Goal: Transaction & Acquisition: Download file/media

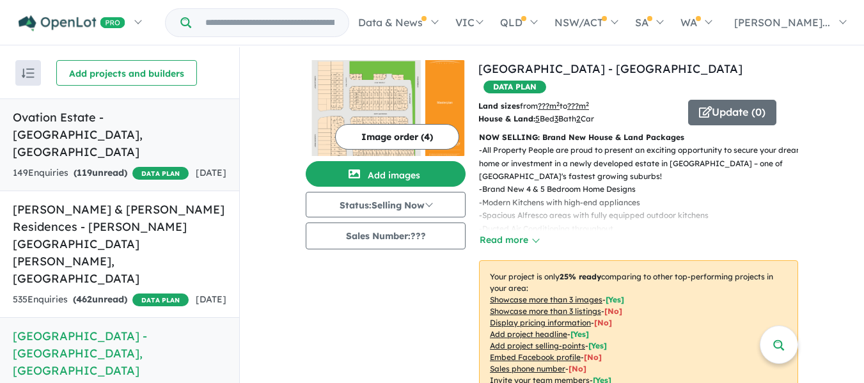
click at [157, 166] on div "149 Enquir ies ( 119 unread) DATA PLAN" at bounding box center [101, 173] width 176 height 15
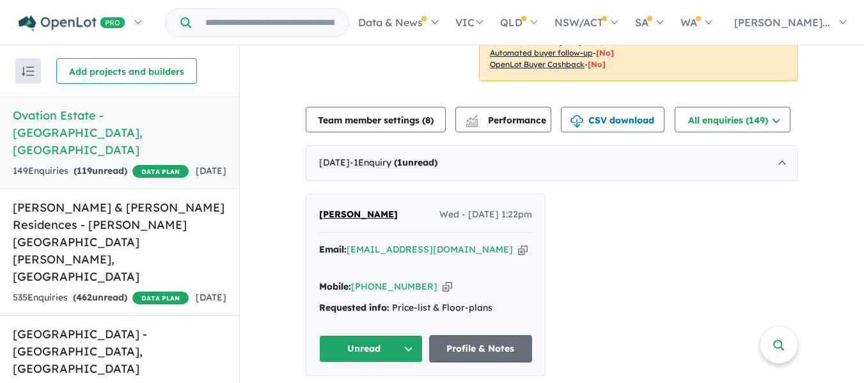
scroll to position [341, 0]
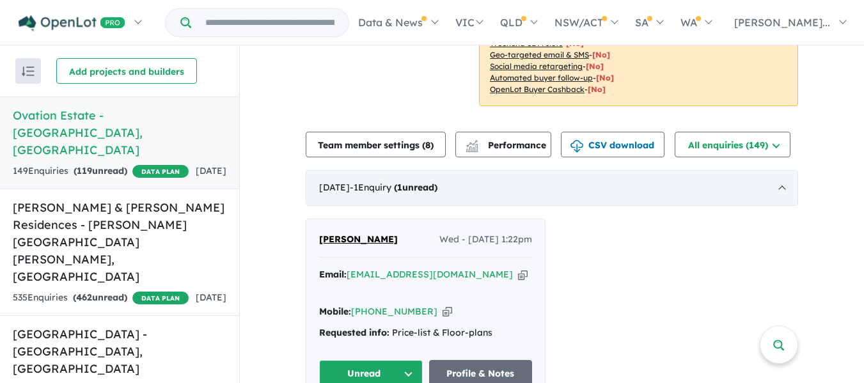
click at [508, 185] on div "[DATE] - 1 Enquir y ( 1 unread)" at bounding box center [552, 188] width 492 height 36
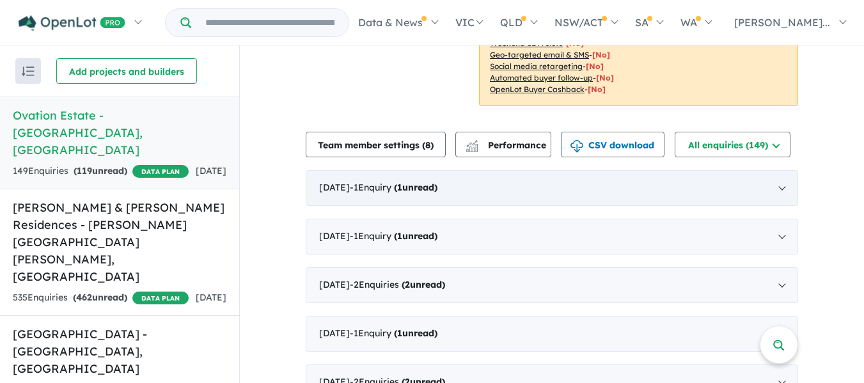
click at [508, 192] on div "[DATE] - 1 Enquir y ( 1 unread)" at bounding box center [552, 188] width 492 height 36
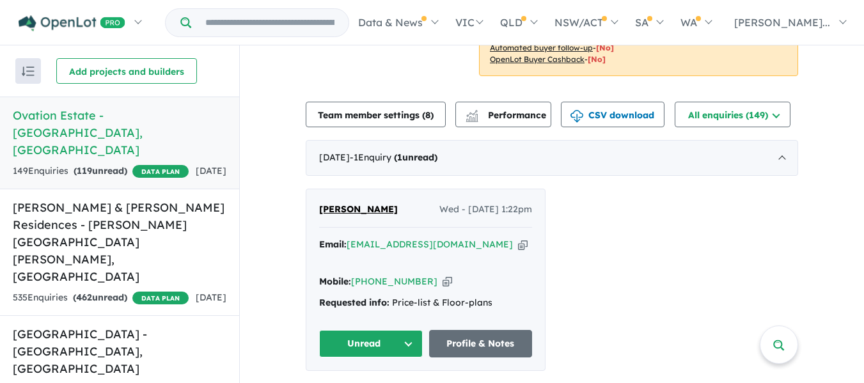
scroll to position [377, 0]
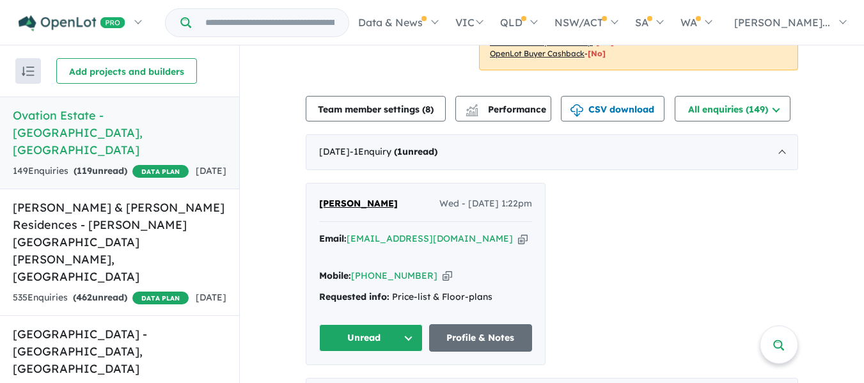
click at [673, 189] on div "[PERSON_NAME] Wed - [DATE] 1:22pm Email: [EMAIL_ADDRESS][DOMAIN_NAME] Copied! M…" at bounding box center [552, 274] width 492 height 182
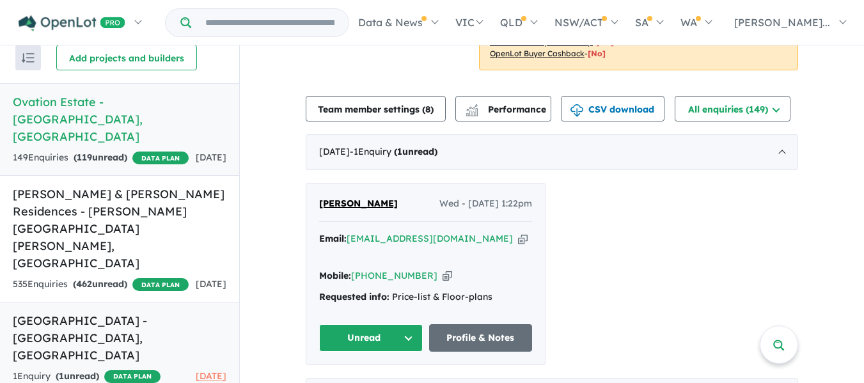
scroll to position [0, 0]
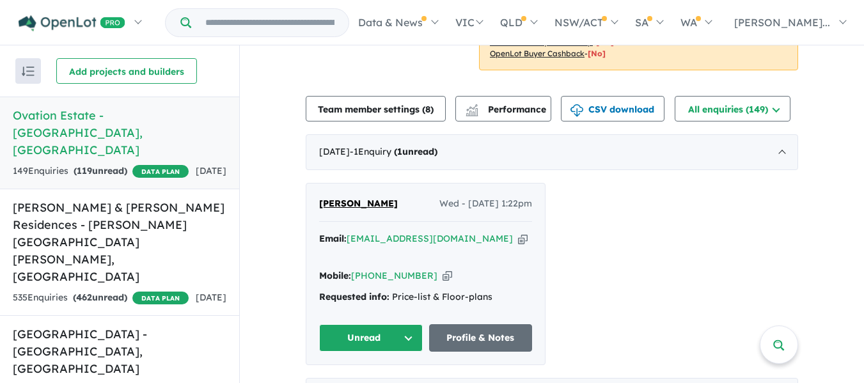
click at [157, 164] on div "149 Enquir ies ( 119 unread) DATA PLAN" at bounding box center [101, 171] width 176 height 15
click at [123, 119] on h5 "Ovation Estate - [GEOGRAPHIC_DATA] , [GEOGRAPHIC_DATA]" at bounding box center [120, 133] width 214 height 52
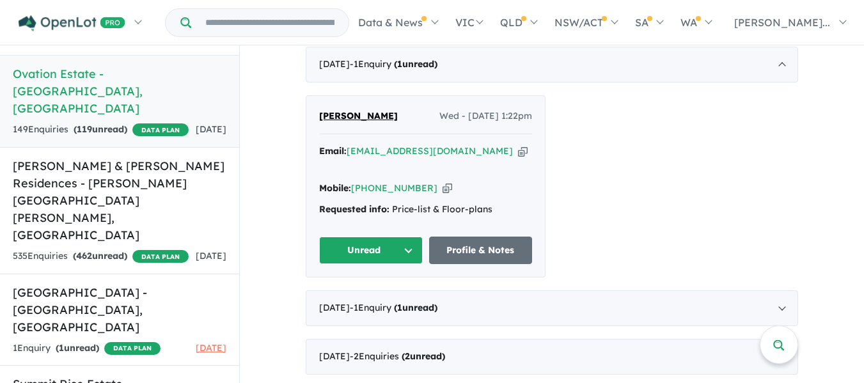
scroll to position [511, 0]
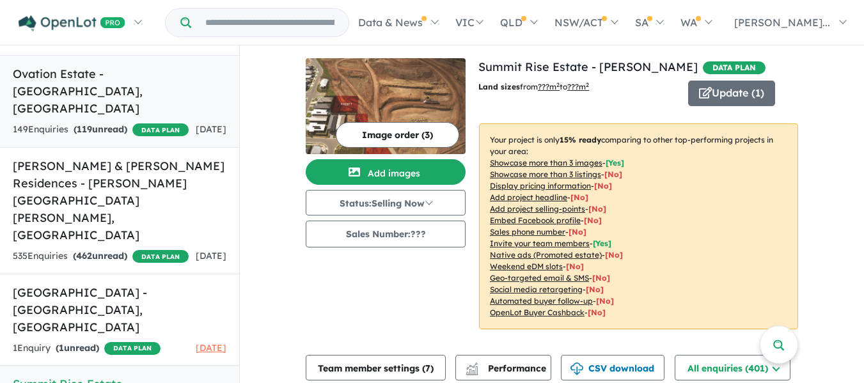
click at [109, 122] on div "149 Enquir ies ( 119 unread) DATA PLAN" at bounding box center [101, 129] width 176 height 15
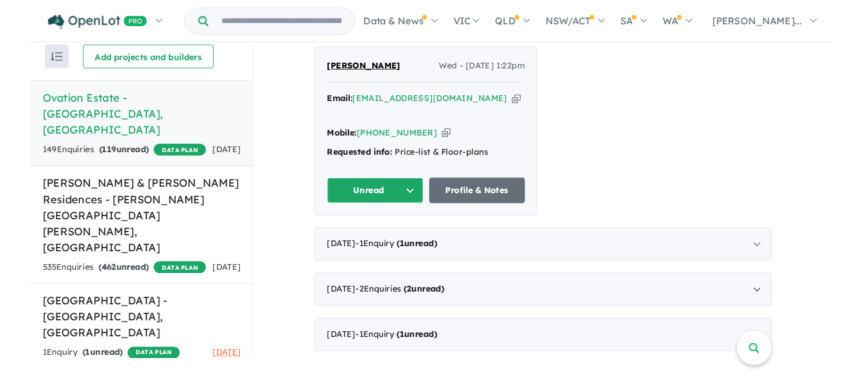
scroll to position [42, 0]
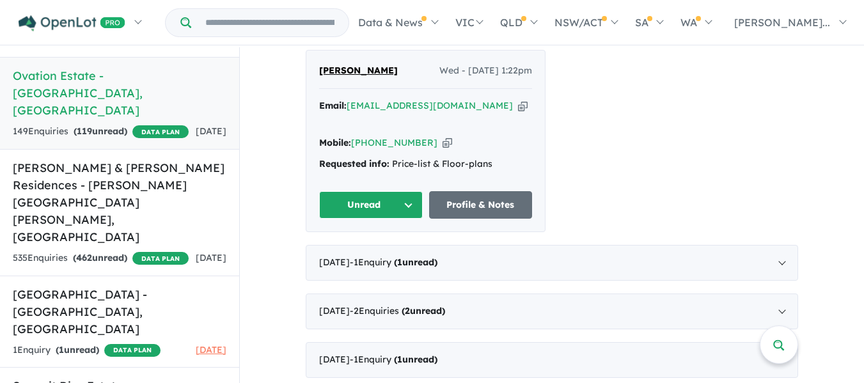
click at [96, 124] on div "149 Enquir ies ( 119 unread) DATA PLAN" at bounding box center [101, 131] width 176 height 15
click at [95, 124] on div "149 Enquir ies ( 119 unread) DATA PLAN" at bounding box center [101, 131] width 176 height 15
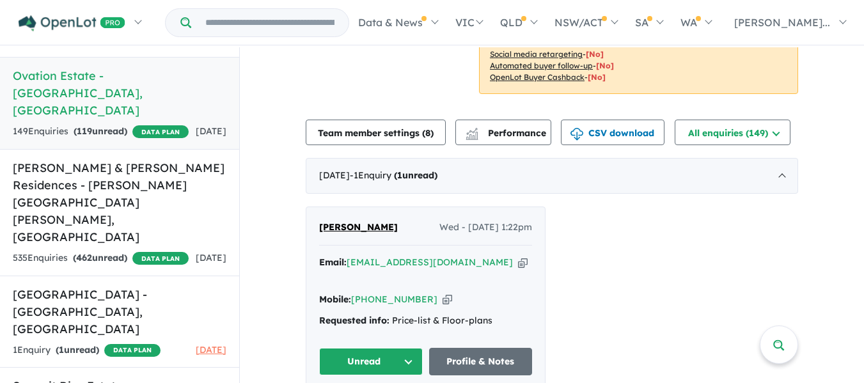
scroll to position [341, 0]
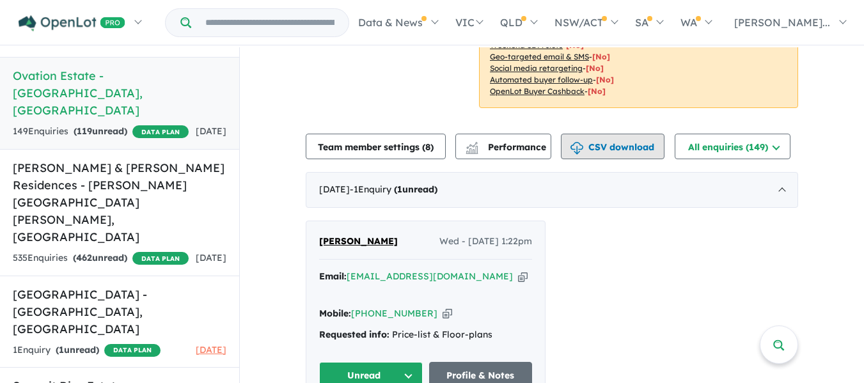
click at [626, 152] on button "CSV download" at bounding box center [613, 147] width 104 height 26
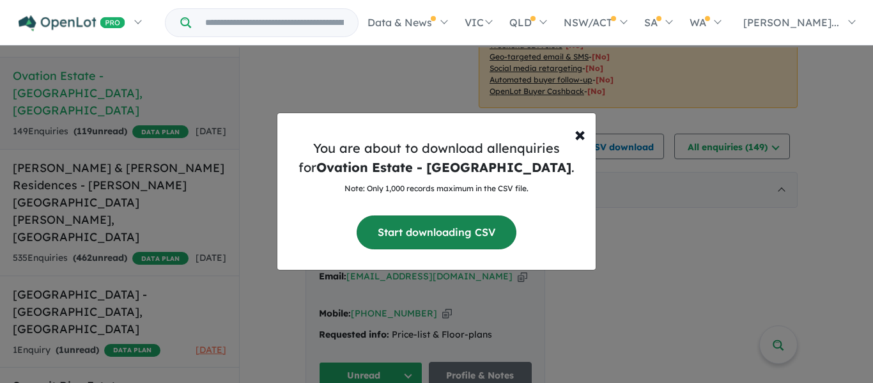
click at [461, 226] on button "Start downloading CSV" at bounding box center [437, 232] width 160 height 34
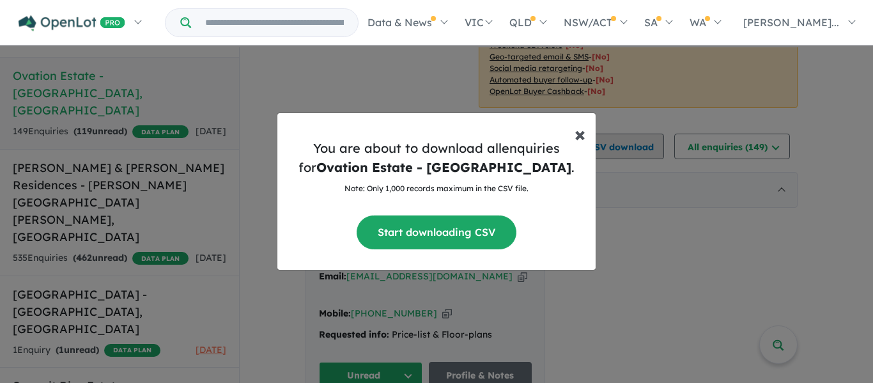
click at [581, 139] on span "×" at bounding box center [580, 134] width 11 height 26
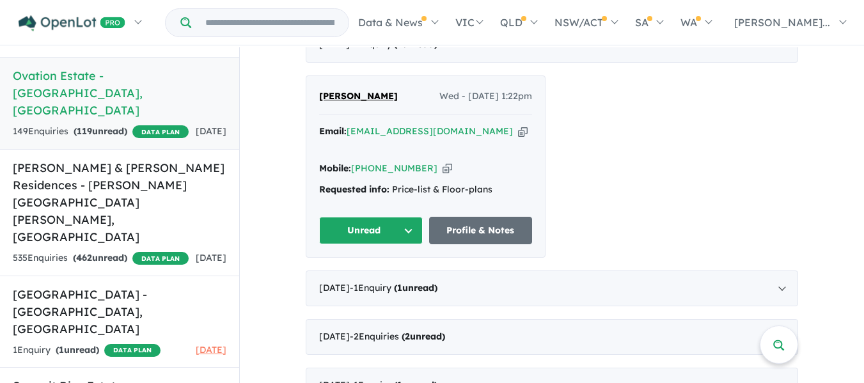
scroll to position [511, 0]
